Goal: Task Accomplishment & Management: Use online tool/utility

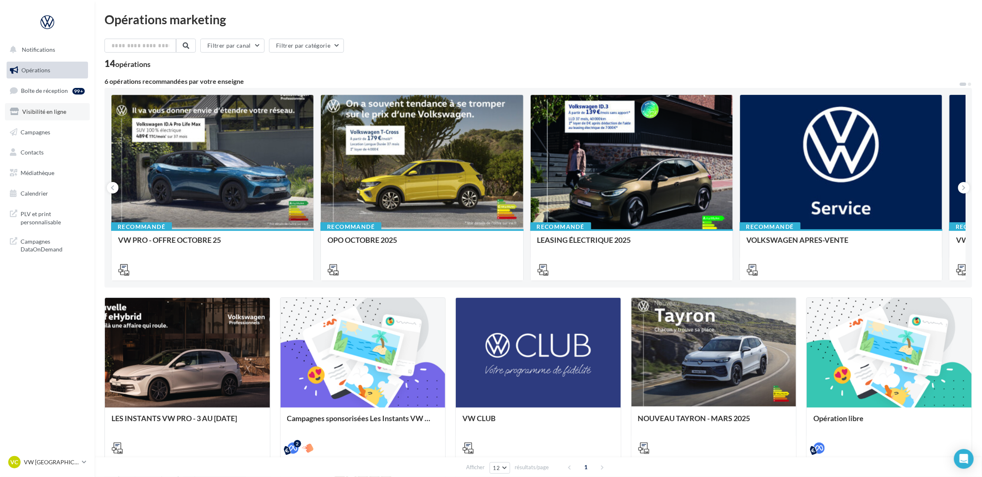
click at [55, 105] on link "Visibilité en ligne" at bounding box center [47, 111] width 85 height 17
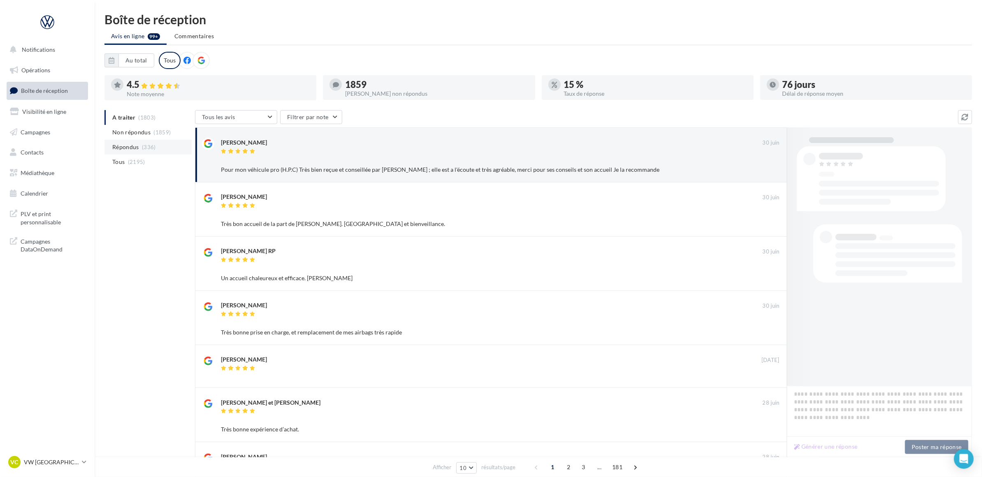
click at [135, 146] on span "Répondus" at bounding box center [125, 147] width 27 height 8
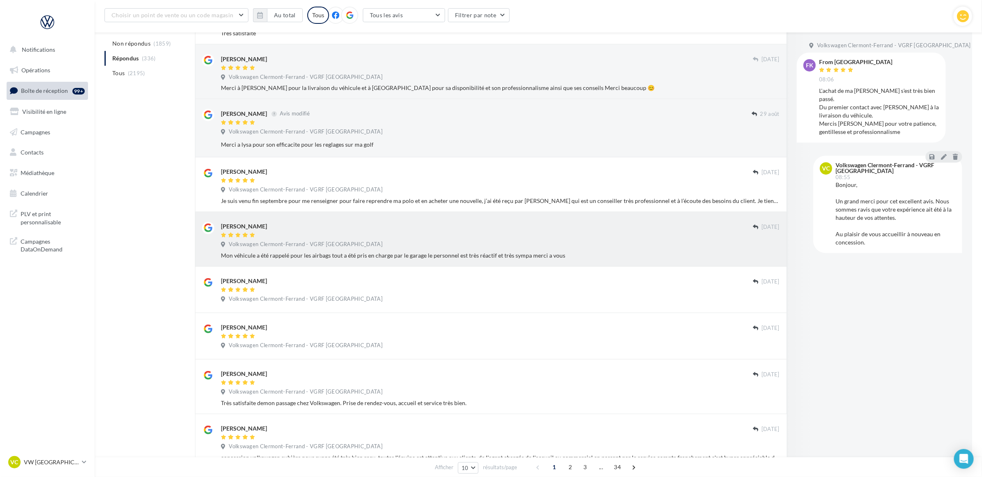
scroll to position [252, 0]
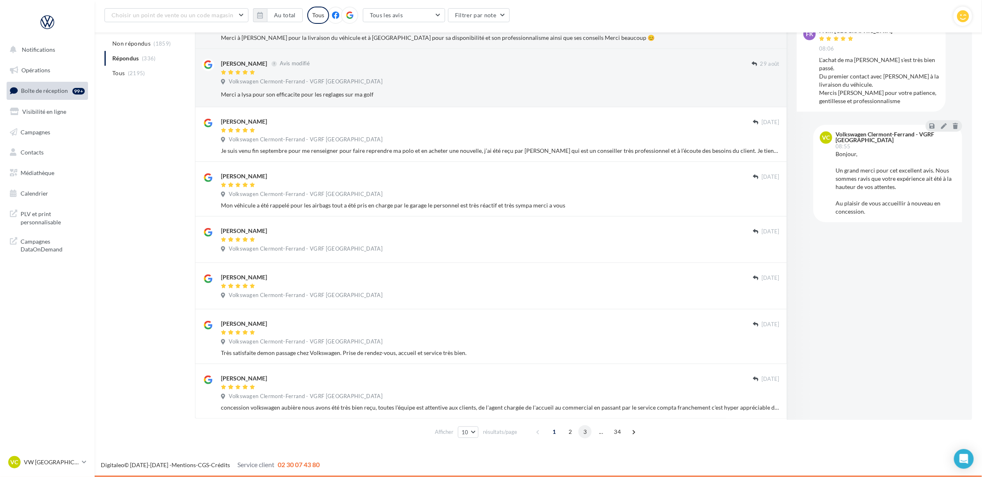
click at [586, 433] on span "3" at bounding box center [584, 432] width 13 height 13
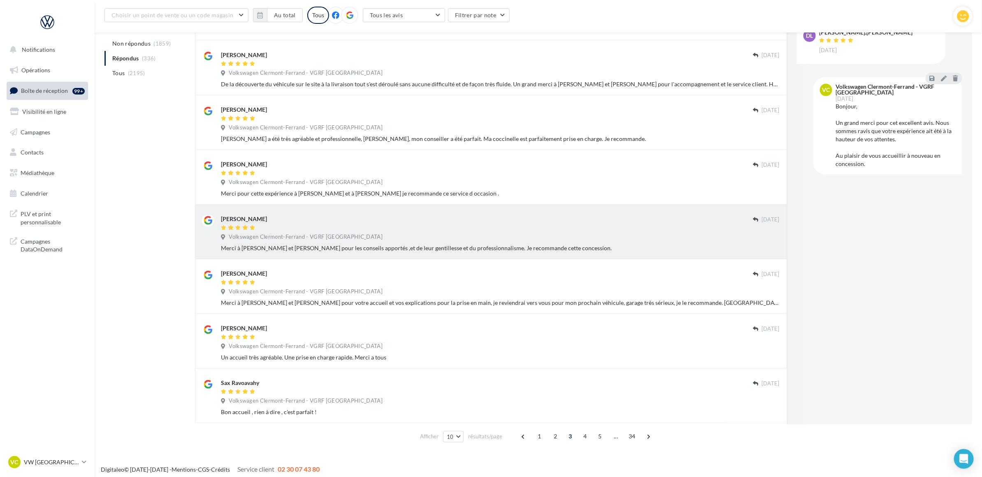
scroll to position [257, 0]
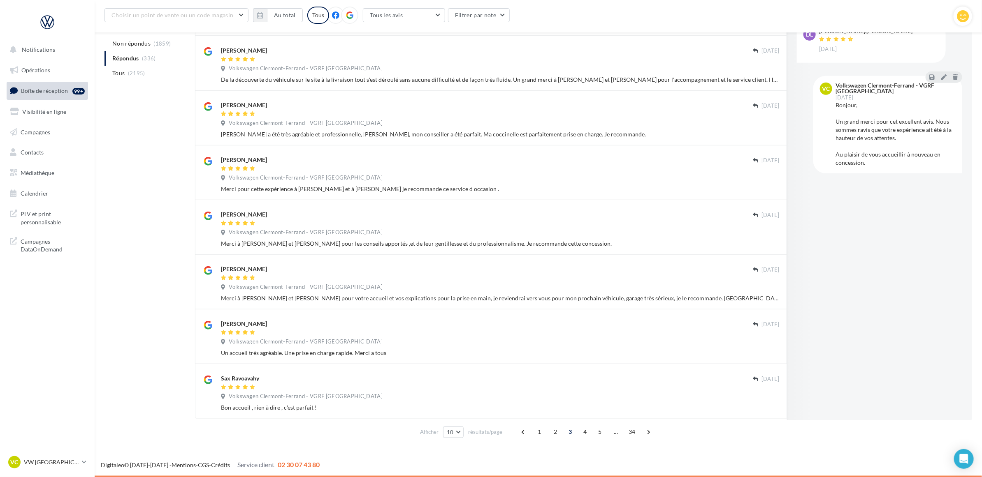
click at [564, 434] on span "3" at bounding box center [569, 432] width 13 height 13
click at [570, 433] on span "3" at bounding box center [569, 432] width 13 height 13
click at [583, 433] on span "4" at bounding box center [584, 432] width 13 height 13
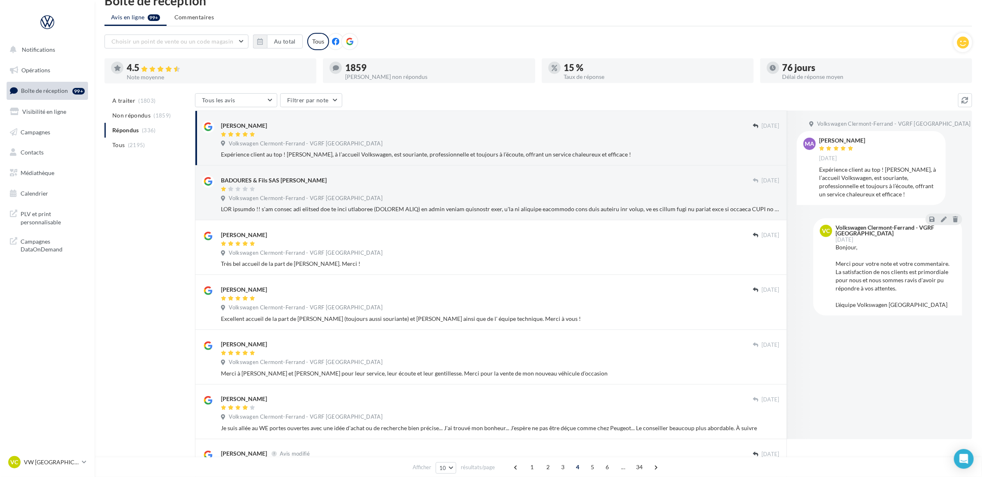
scroll to position [0, 0]
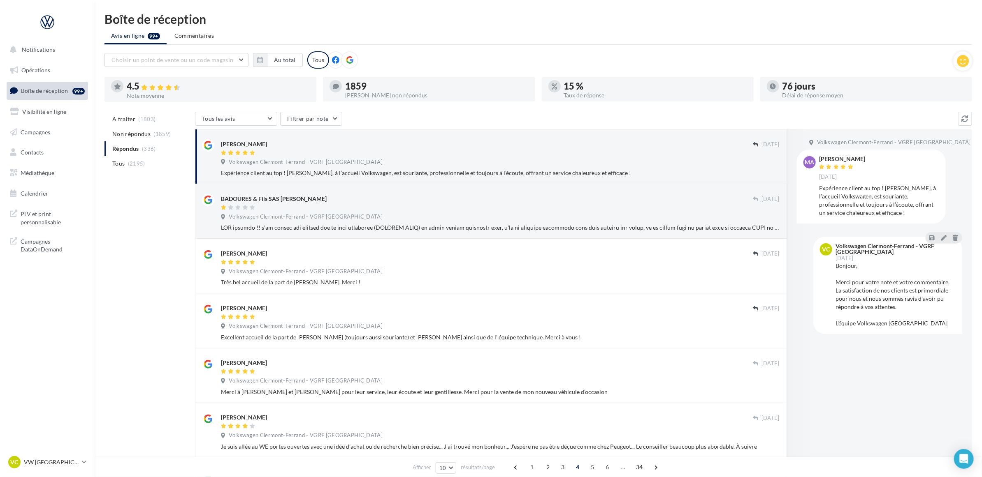
click at [145, 269] on div "A traiter (1803) Non répondus (1859) Répondus (336) Tous (2195) Tous les avis T…" at bounding box center [537, 403] width 867 height 583
click at [145, 266] on div "A traiter (1803) Non répondus (1859) Répondus (336) Tous (2195) Tous les avis T…" at bounding box center [537, 403] width 867 height 583
click at [291, 20] on div "Boîte de réception" at bounding box center [537, 19] width 867 height 12
